Goal: Task Accomplishment & Management: Complete application form

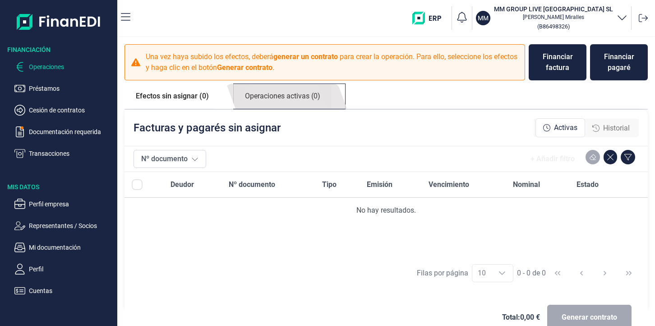
click at [282, 97] on link "Operaciones activas (0)" at bounding box center [283, 96] width 98 height 25
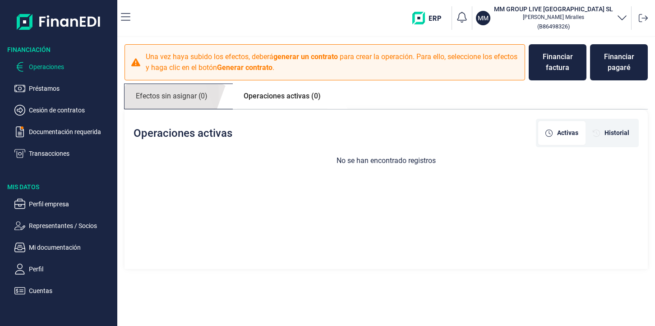
click at [186, 102] on link "Efectos sin asignar (0)" at bounding box center [171, 96] width 94 height 25
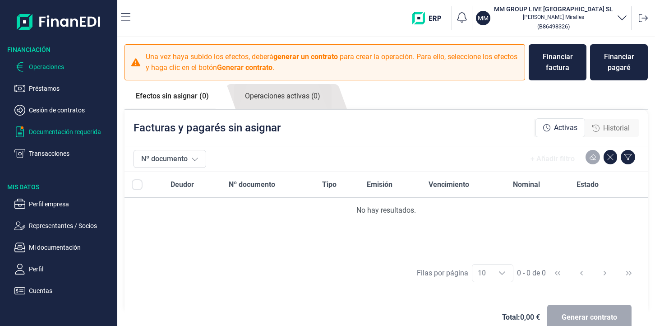
click at [90, 132] on p "Documentación requerida" at bounding box center [71, 131] width 85 height 11
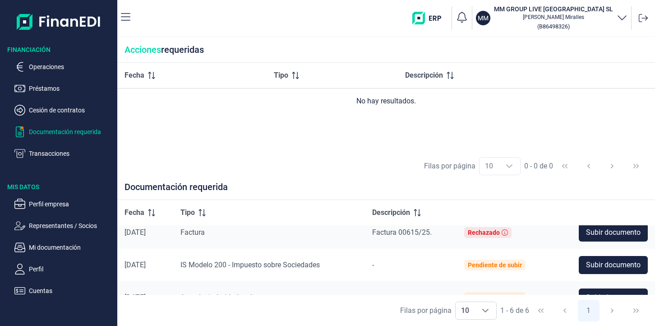
scroll to position [30, 0]
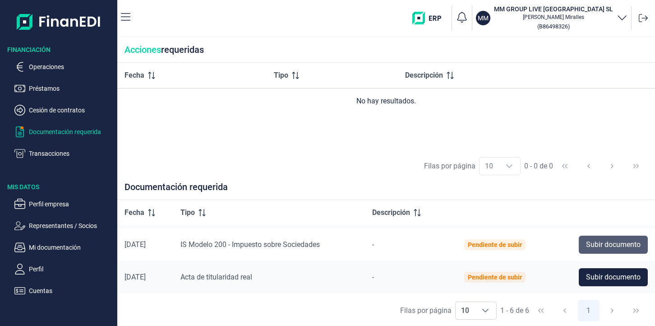
click at [598, 238] on button "Subir documento" at bounding box center [613, 244] width 69 height 18
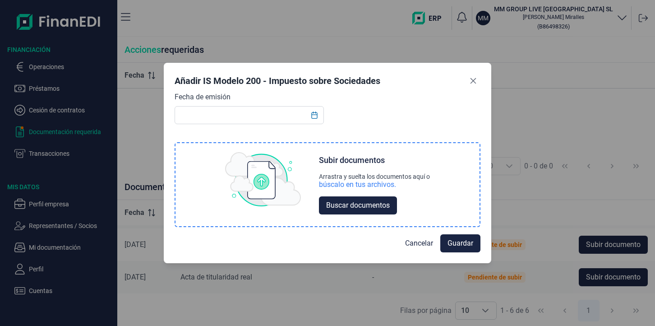
click at [302, 174] on div "Subir documentos Arrastra y suelta los documentos aquí o búscalo en tus archivo…" at bounding box center [327, 184] width 304 height 83
click at [349, 202] on span "Buscar documentos" at bounding box center [358, 205] width 64 height 11
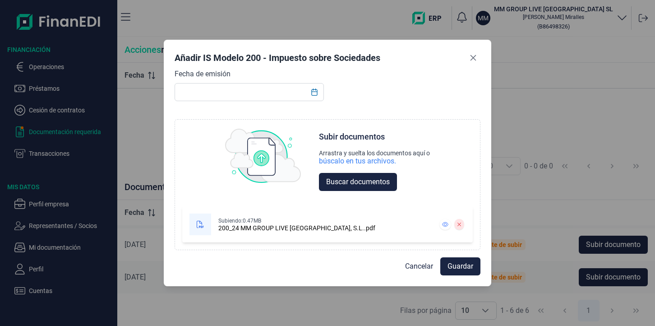
scroll to position [0, 0]
click at [462, 266] on span "Guardar" at bounding box center [460, 266] width 26 height 11
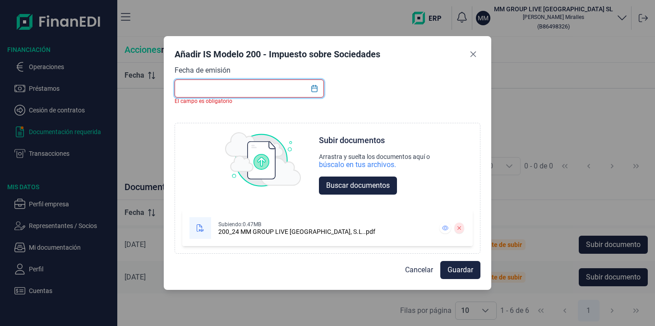
click at [296, 93] on input "text" at bounding box center [248, 88] width 149 height 18
click at [319, 86] on button "Choose Date" at bounding box center [314, 88] width 17 height 16
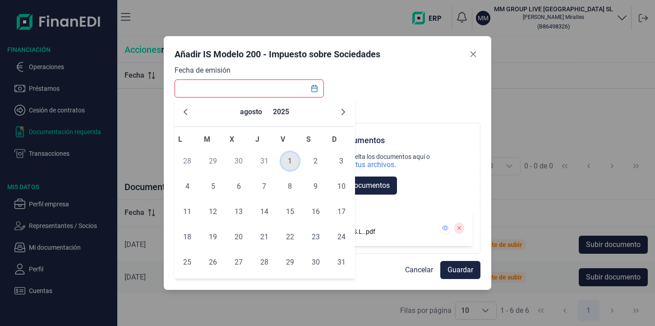
click at [290, 159] on span "1" at bounding box center [290, 161] width 18 height 18
type input "[DATE]"
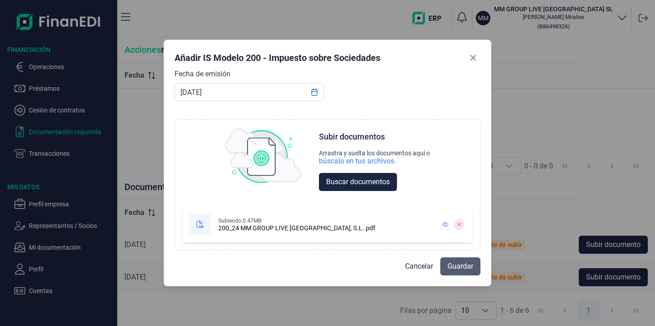
click at [473, 262] on button "Guardar" at bounding box center [460, 266] width 40 height 18
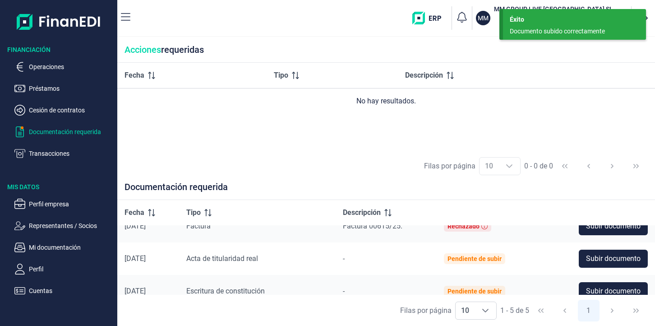
scroll to position [23, 0]
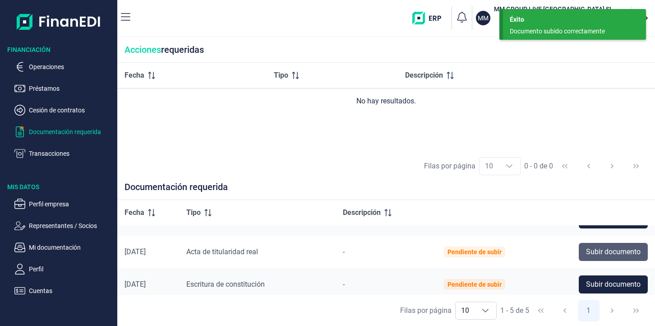
click at [586, 256] on span "Subir documento" at bounding box center [613, 251] width 55 height 11
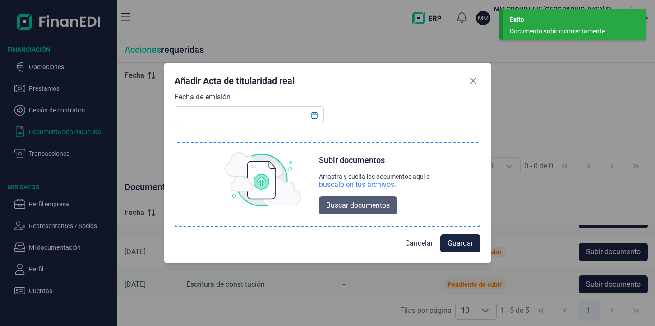
click at [377, 200] on span "Buscar documentos" at bounding box center [358, 205] width 64 height 11
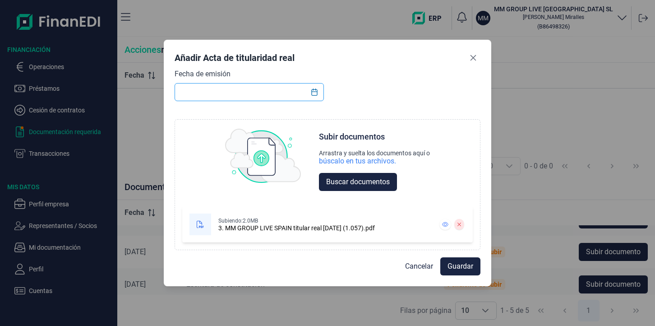
click at [248, 89] on input "text" at bounding box center [248, 92] width 149 height 18
type input "[DATE]"
click at [404, 96] on div "Fecha de emisión [DATE] Choose Subir documentos Arrastra y suelta los documento…" at bounding box center [327, 159] width 306 height 181
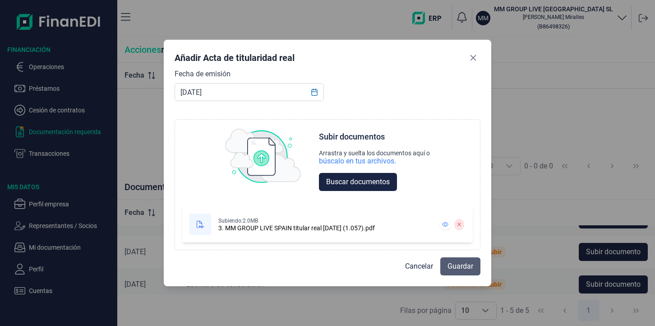
click at [453, 265] on span "Guardar" at bounding box center [460, 266] width 26 height 11
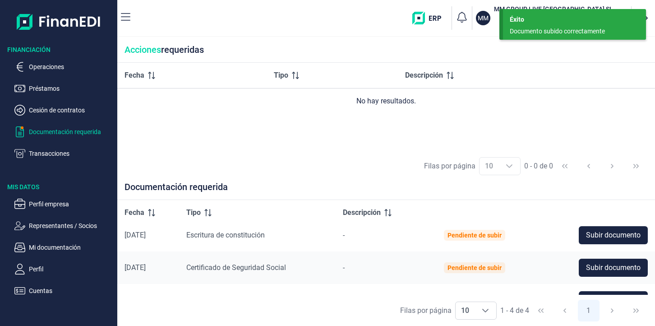
scroll to position [60, 0]
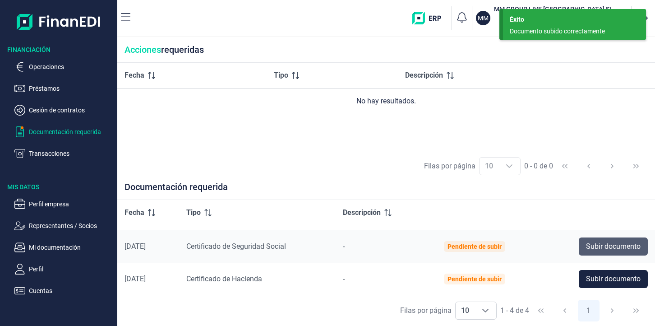
click at [606, 247] on span "Subir documento" at bounding box center [613, 246] width 55 height 11
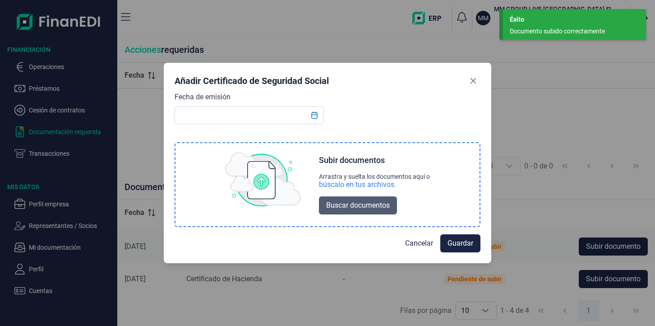
click at [324, 207] on button "Buscar documentos" at bounding box center [358, 205] width 78 height 18
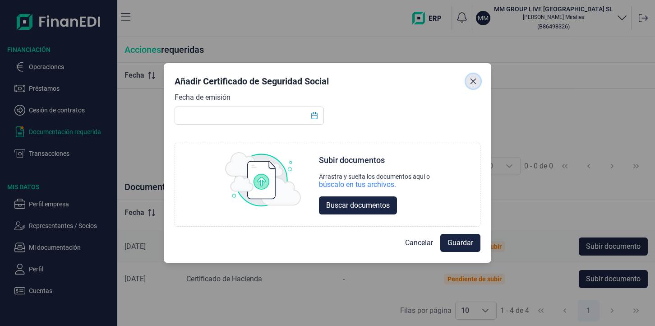
click at [474, 77] on button "Close" at bounding box center [473, 81] width 14 height 14
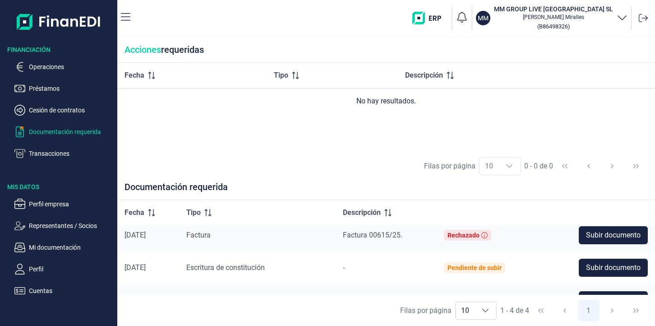
scroll to position [0, 0]
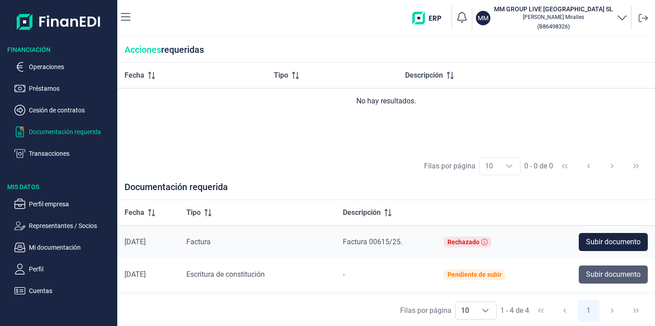
click at [595, 271] on span "Subir documento" at bounding box center [613, 274] width 55 height 11
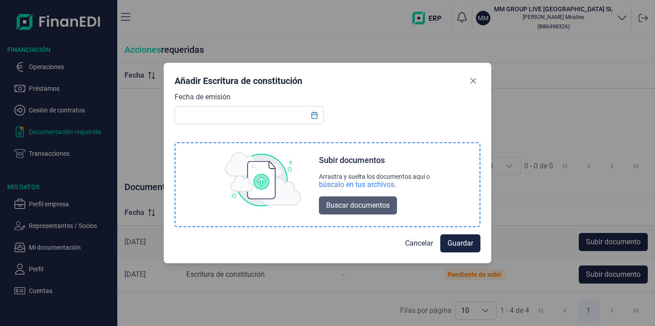
click at [382, 204] on span "Buscar documentos" at bounding box center [358, 205] width 64 height 11
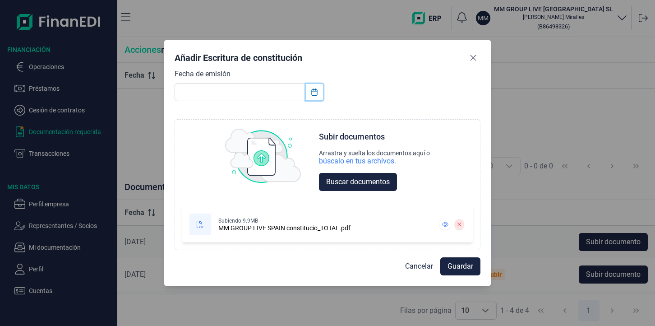
click at [308, 92] on button "Choose Date" at bounding box center [314, 92] width 17 height 16
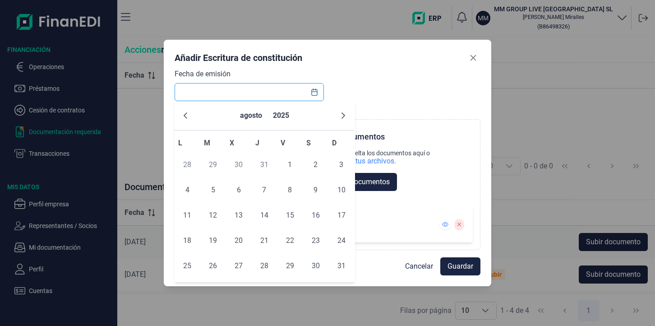
click at [241, 96] on input "text" at bounding box center [248, 92] width 149 height 18
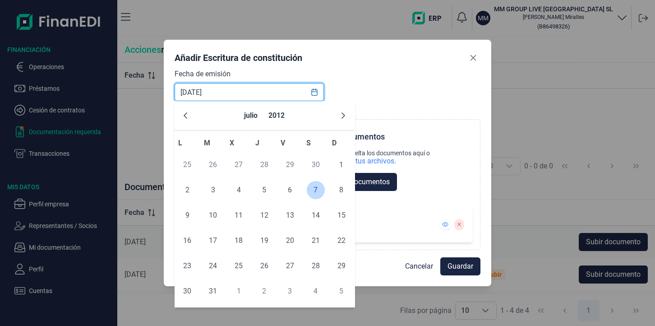
type input "[DATE]"
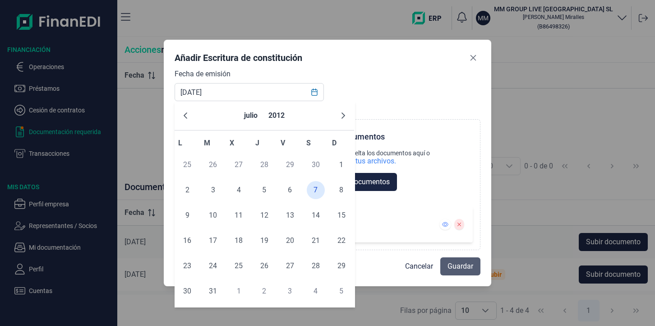
click at [464, 269] on span "Guardar" at bounding box center [460, 266] width 26 height 11
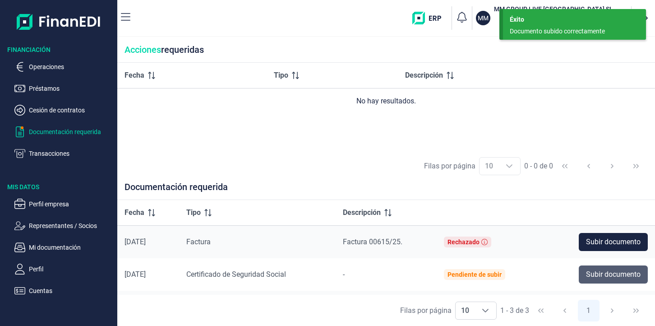
click at [611, 274] on span "Subir documento" at bounding box center [613, 274] width 55 height 11
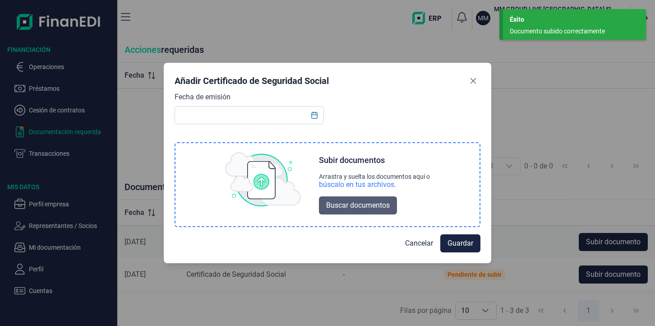
click at [359, 204] on span "Buscar documentos" at bounding box center [358, 205] width 64 height 11
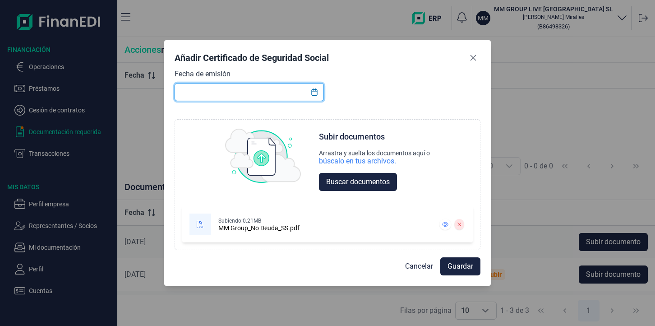
click at [291, 96] on input "text" at bounding box center [248, 92] width 149 height 18
click at [315, 93] on icon "Choose Date" at bounding box center [314, 91] width 7 height 7
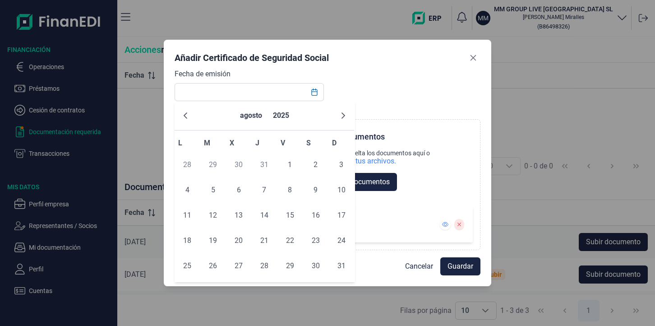
click at [192, 119] on div "agosto 2025" at bounding box center [263, 115] width 179 height 29
click at [186, 119] on button "Previous Month" at bounding box center [185, 115] width 14 height 14
click at [262, 166] on span "3" at bounding box center [264, 165] width 18 height 18
type input "[DATE]"
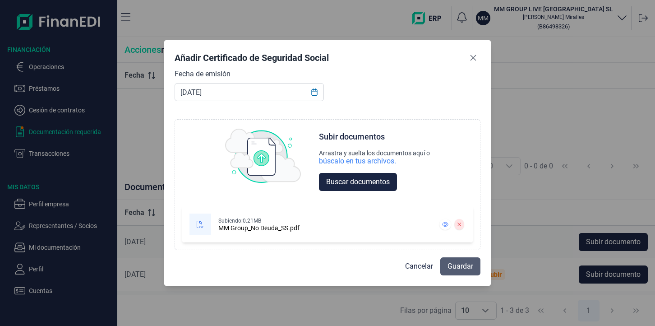
click at [451, 263] on span "Guardar" at bounding box center [460, 266] width 26 height 11
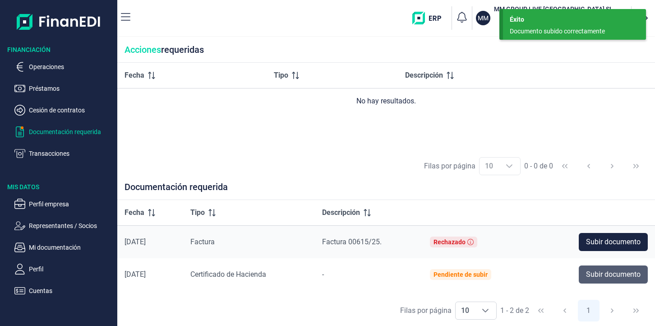
click at [637, 275] on span "Subir documento" at bounding box center [613, 274] width 55 height 11
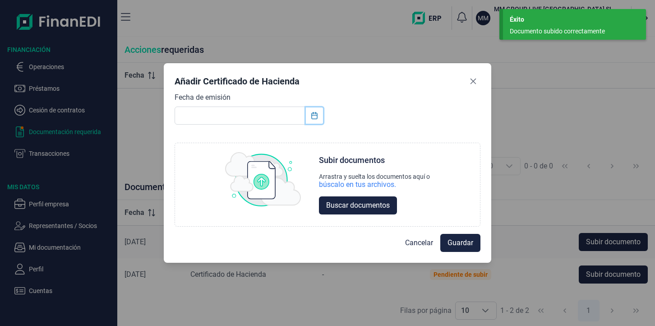
click at [317, 116] on icon "Choose Date" at bounding box center [314, 115] width 6 height 7
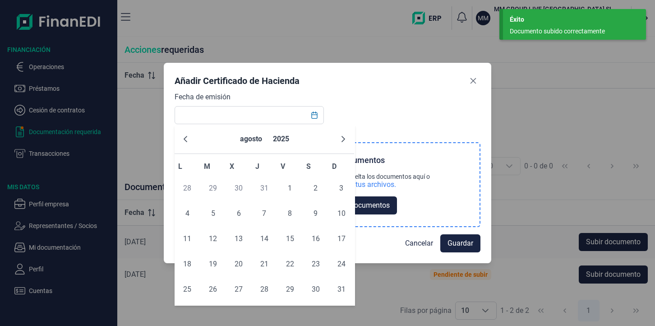
click at [441, 195] on div "Subir documentos Arrastra y suelta los documentos aquí o búscalo en tus archivo…" at bounding box center [327, 184] width 304 height 83
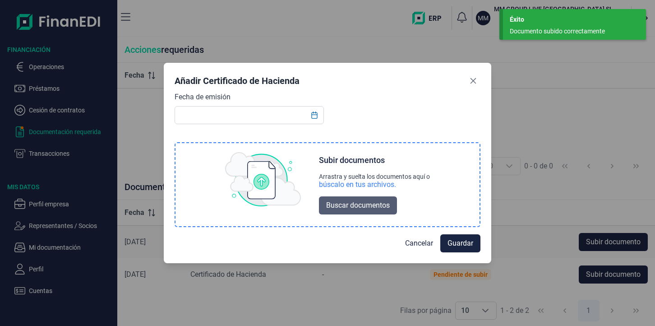
click at [384, 207] on span "Buscar documentos" at bounding box center [358, 205] width 64 height 11
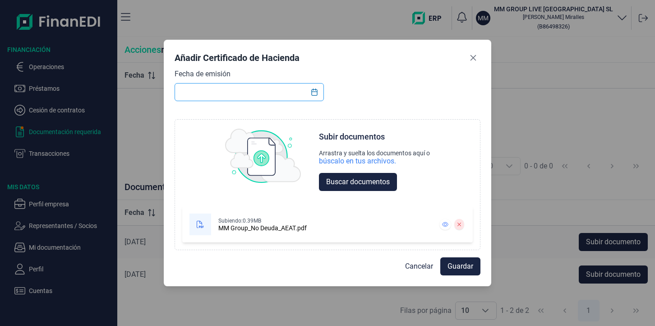
click at [264, 89] on input "text" at bounding box center [248, 92] width 149 height 18
click at [310, 90] on button "Choose Date" at bounding box center [314, 92] width 17 height 16
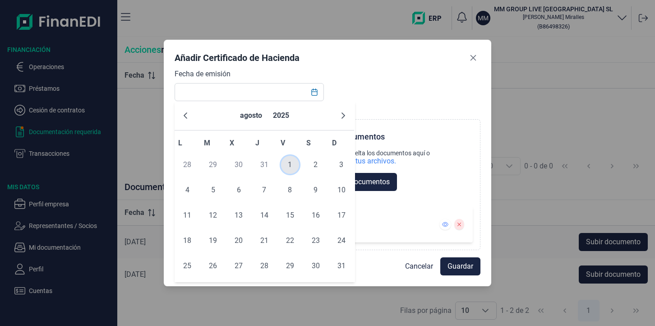
click at [289, 164] on span "1" at bounding box center [290, 165] width 18 height 18
type input "[DATE]"
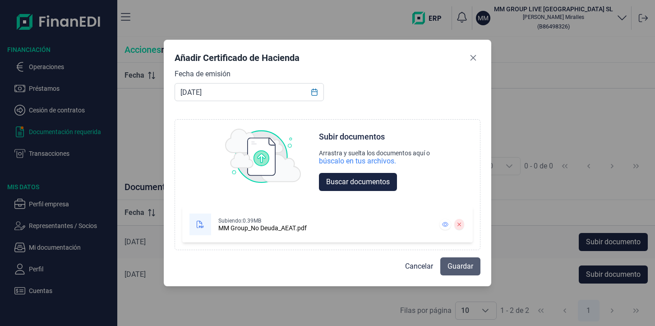
click at [457, 265] on span "Guardar" at bounding box center [460, 266] width 26 height 11
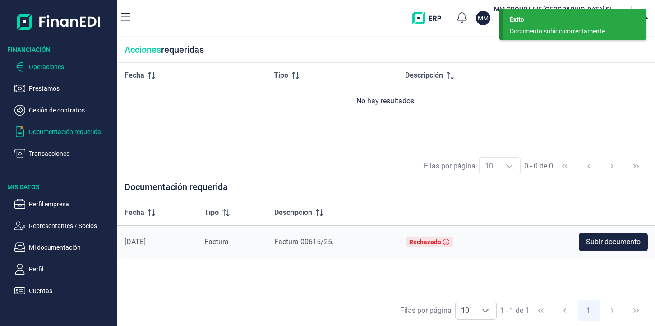
click at [60, 67] on p "Operaciones" at bounding box center [71, 66] width 85 height 11
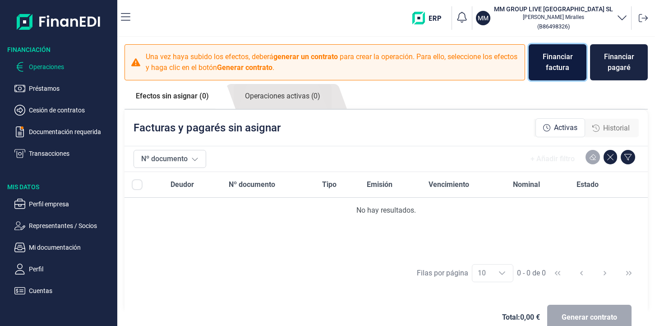
click at [568, 67] on div "Financiar factura" at bounding box center [557, 62] width 43 height 22
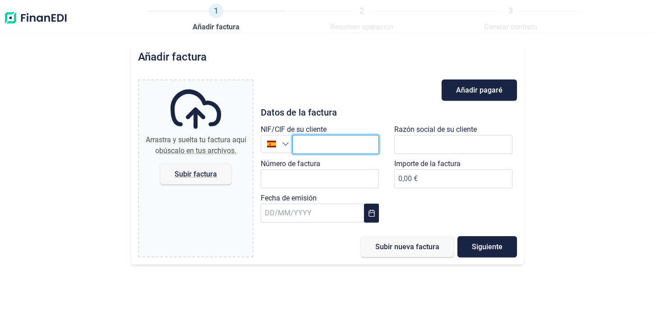
click at [358, 147] on input "text" at bounding box center [335, 144] width 87 height 19
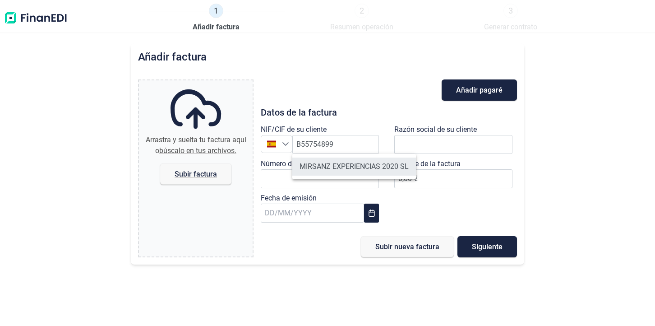
click at [349, 165] on li "MIRSANZ EXPERIENCIAS 2020 SL" at bounding box center [354, 166] width 124 height 18
type input "B55754899"
type input "MIRSANZ EXPERIENCIAS 2020 SL"
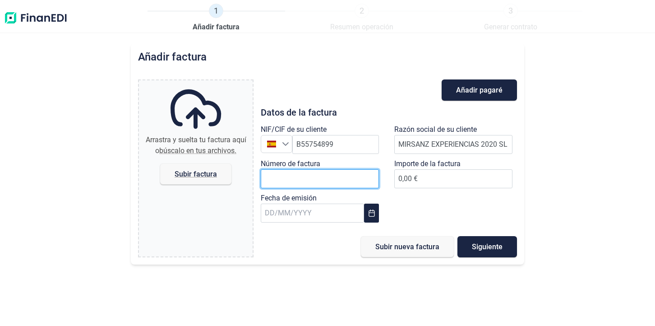
click at [328, 179] on input "Número de factura" at bounding box center [320, 178] width 118 height 19
click at [347, 116] on h3 "Datos de la factura" at bounding box center [389, 112] width 256 height 9
